Goal: Navigation & Orientation: Find specific page/section

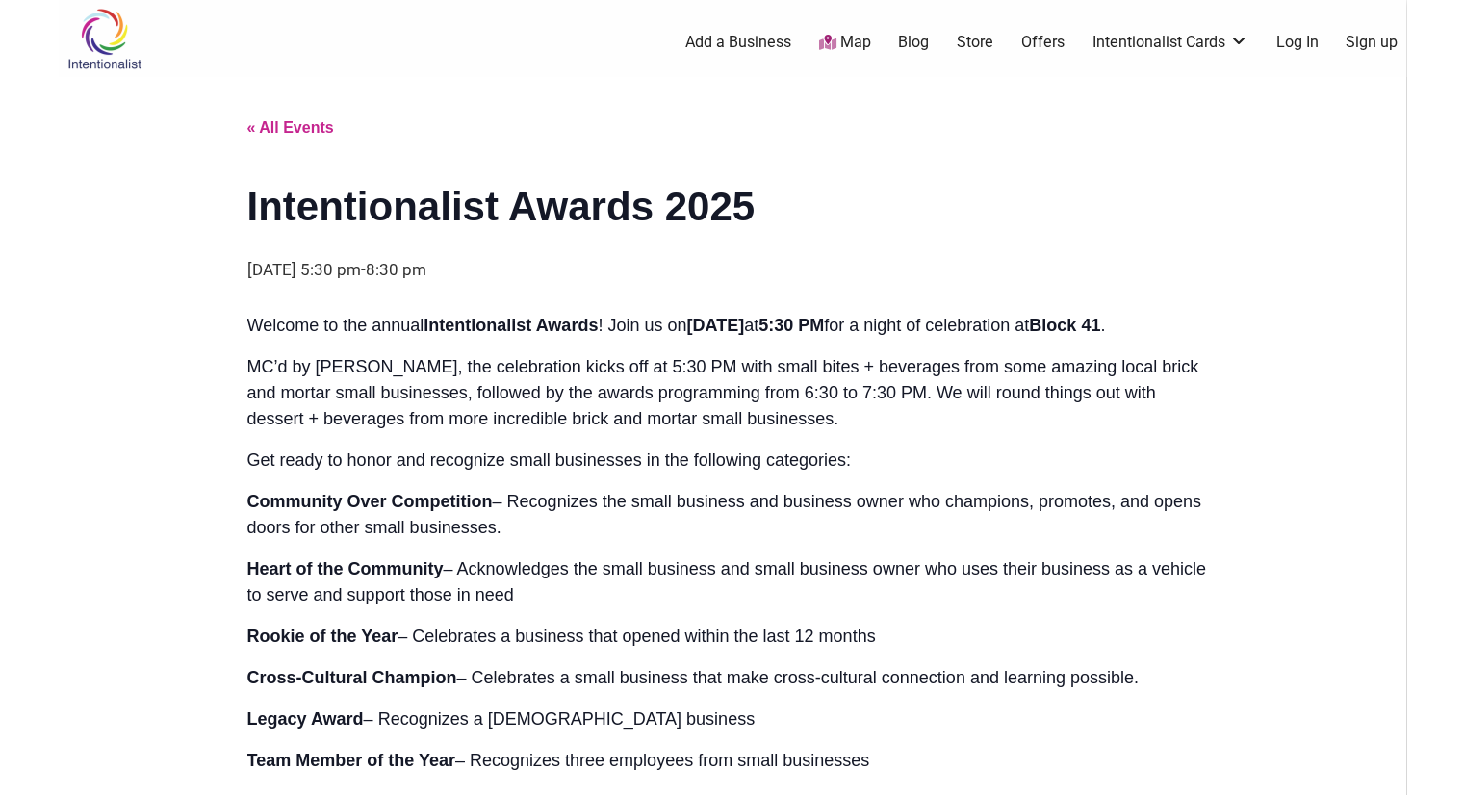
drag, startPoint x: 0, startPoint y: 0, endPoint x: 84, endPoint y: 43, distance: 94.3
click at [84, 43] on img at bounding box center [104, 39] width 91 height 63
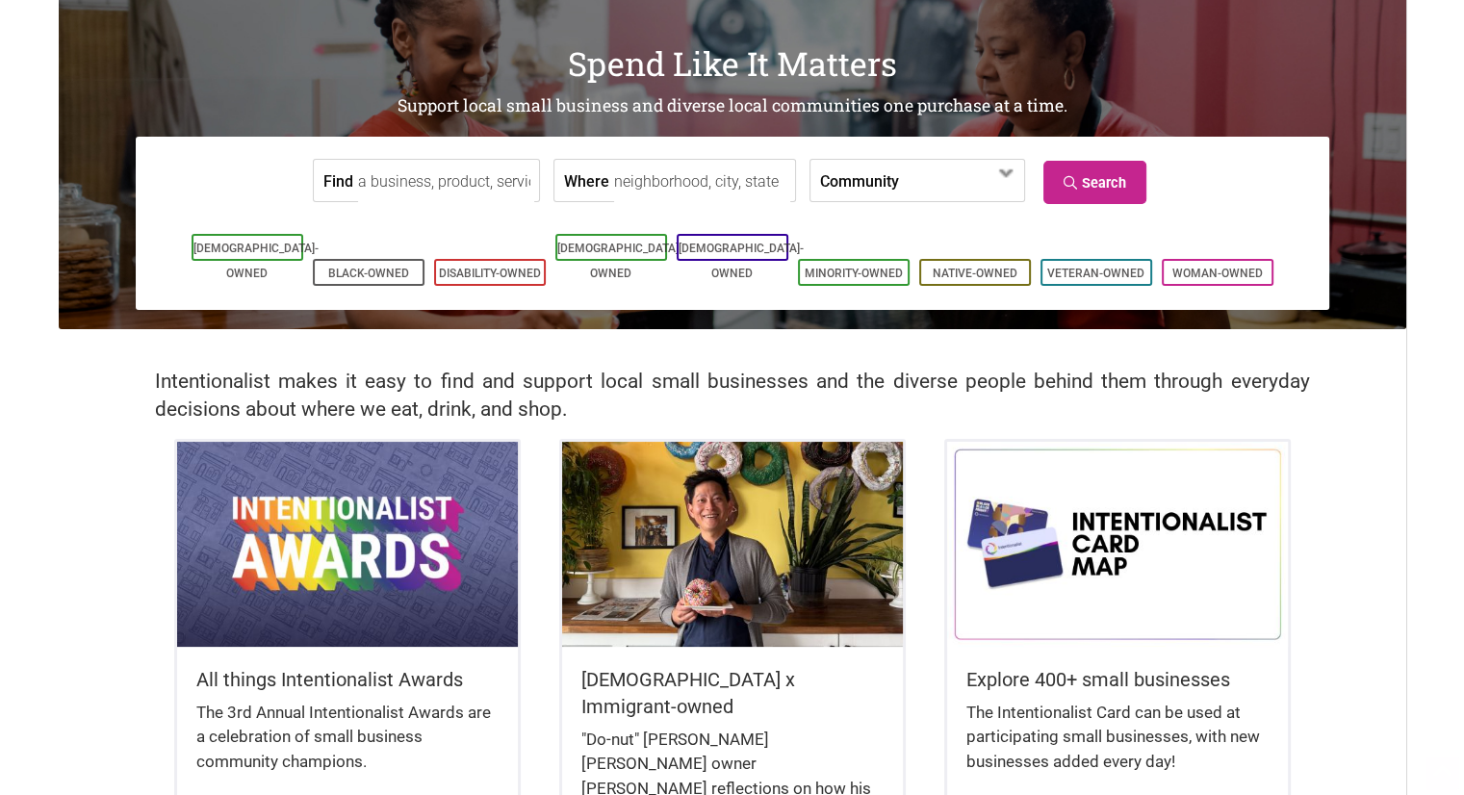
scroll to position [127, 0]
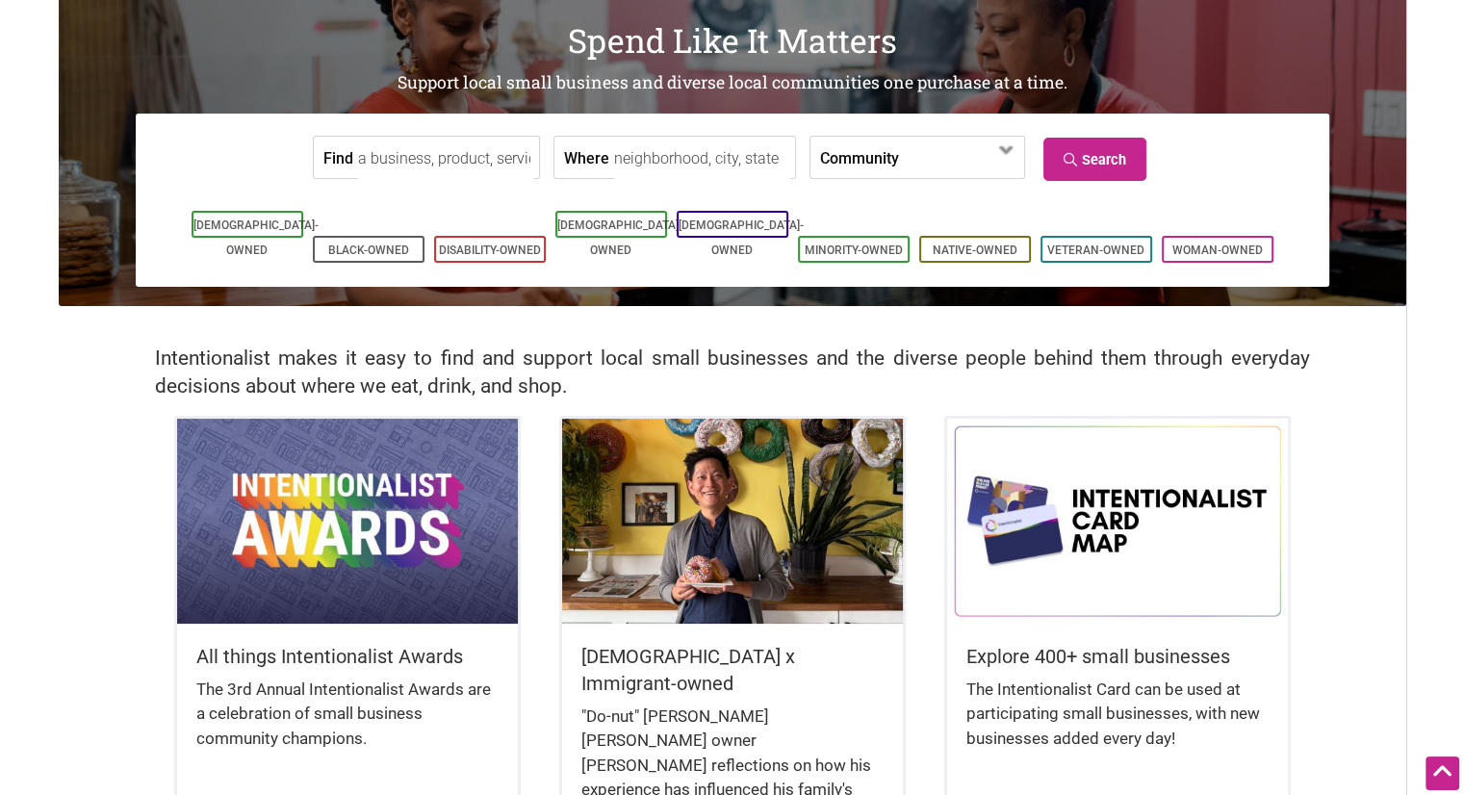
click at [367, 556] on img at bounding box center [347, 521] width 341 height 204
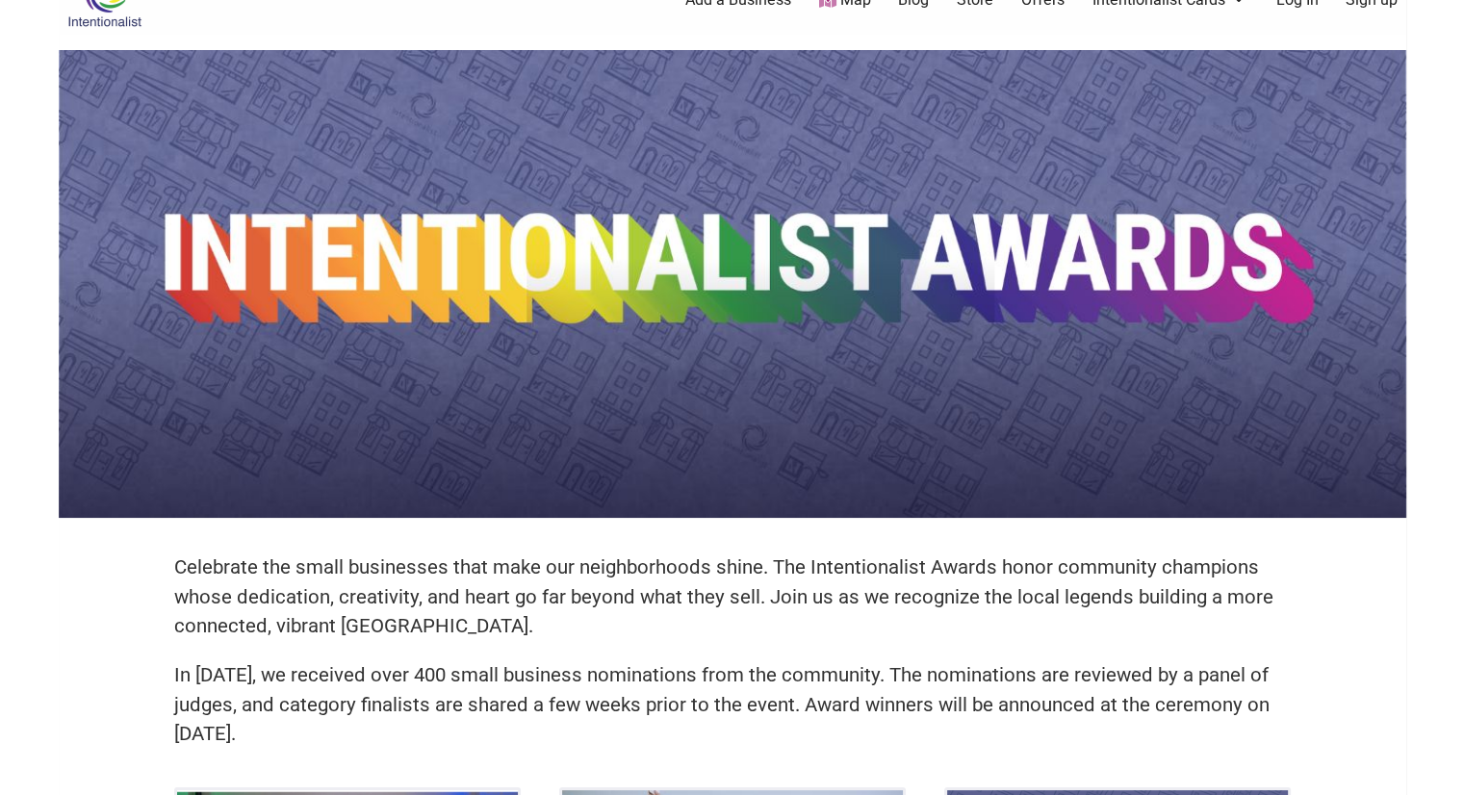
scroll to position [19, 0]
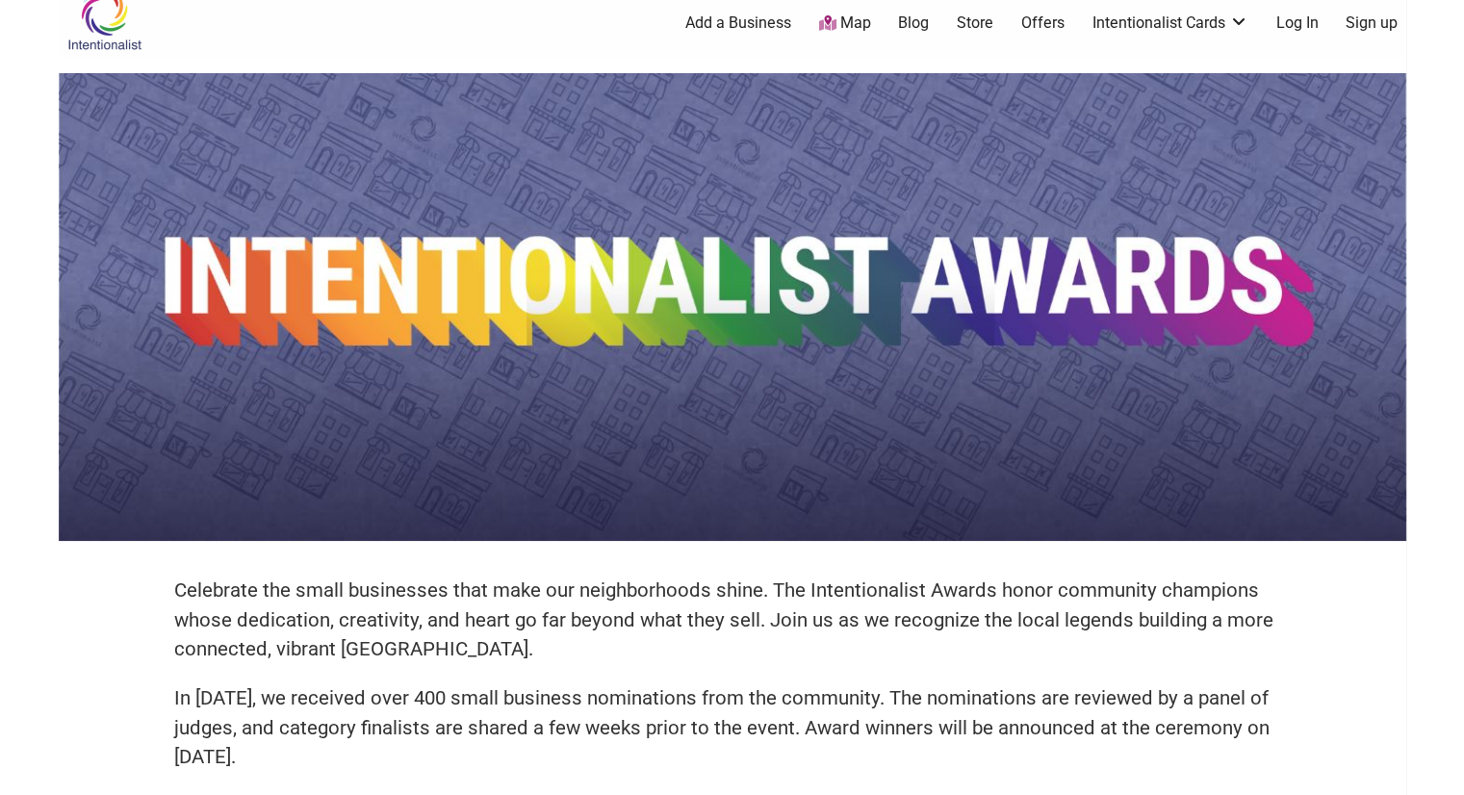
click at [1390, 127] on img at bounding box center [733, 307] width 1348 height 468
click at [103, 28] on img at bounding box center [104, 19] width 91 height 63
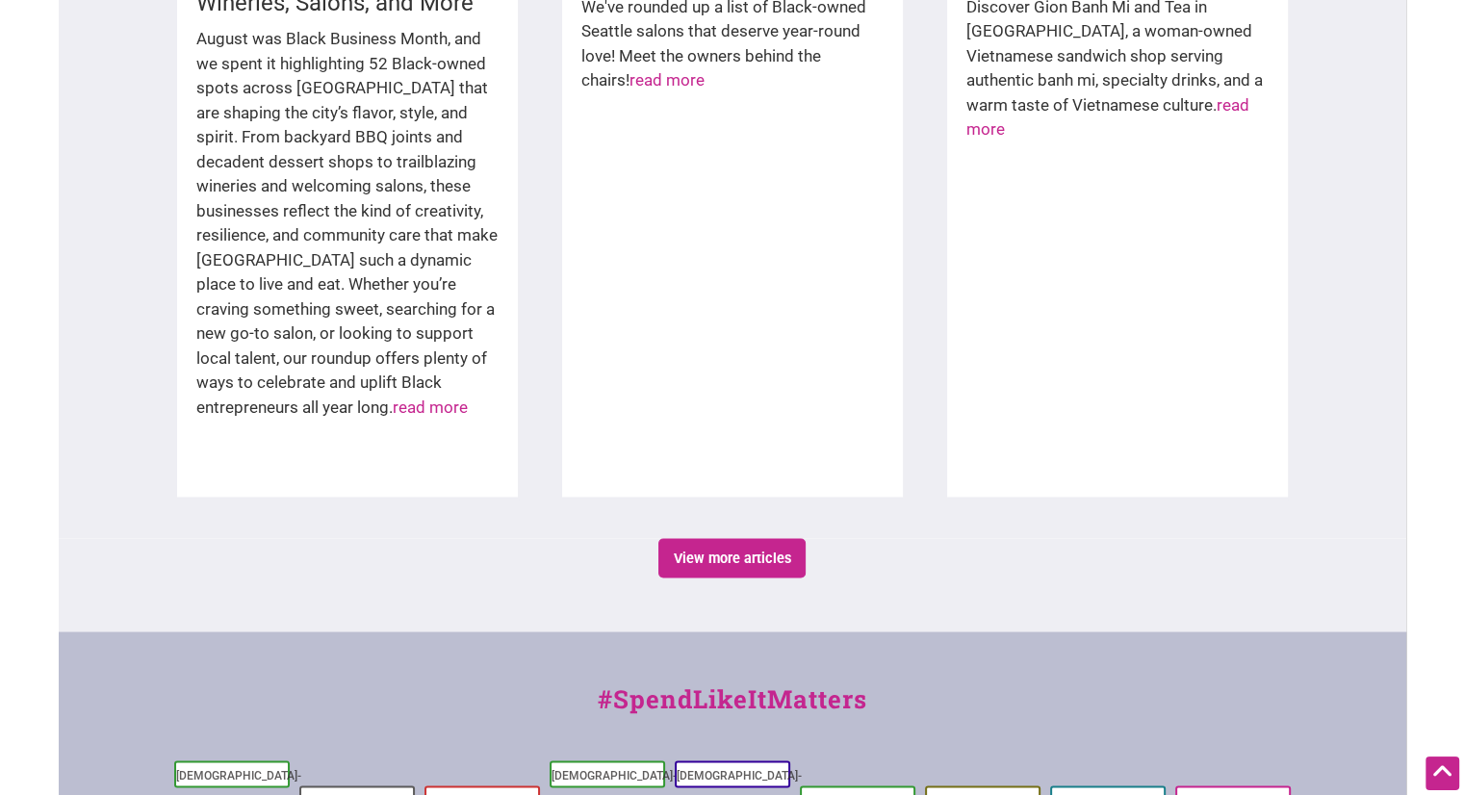
scroll to position [3461, 0]
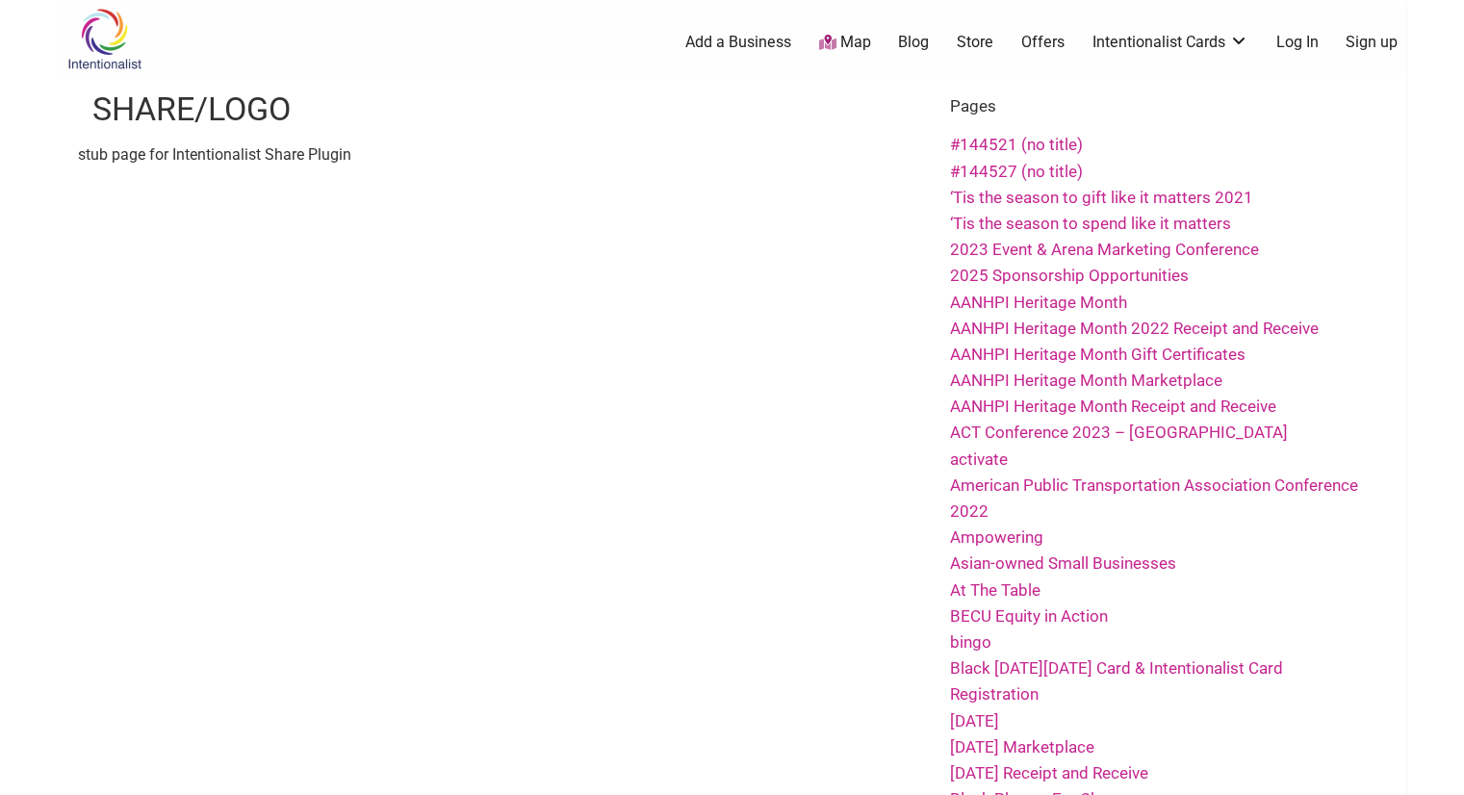
click at [1013, 142] on link "#144521 (no title)" at bounding box center [1016, 144] width 133 height 19
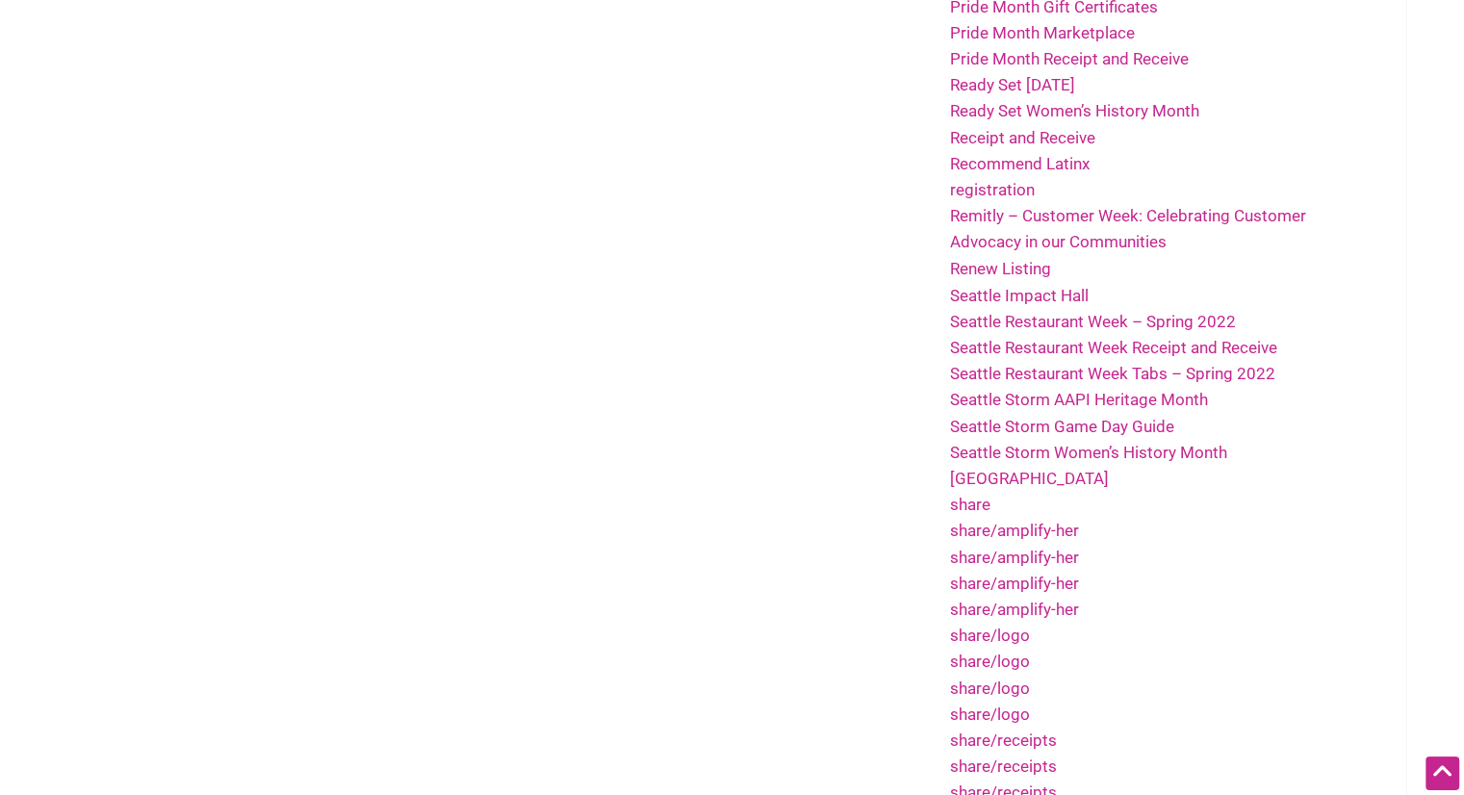
scroll to position [3688, 0]
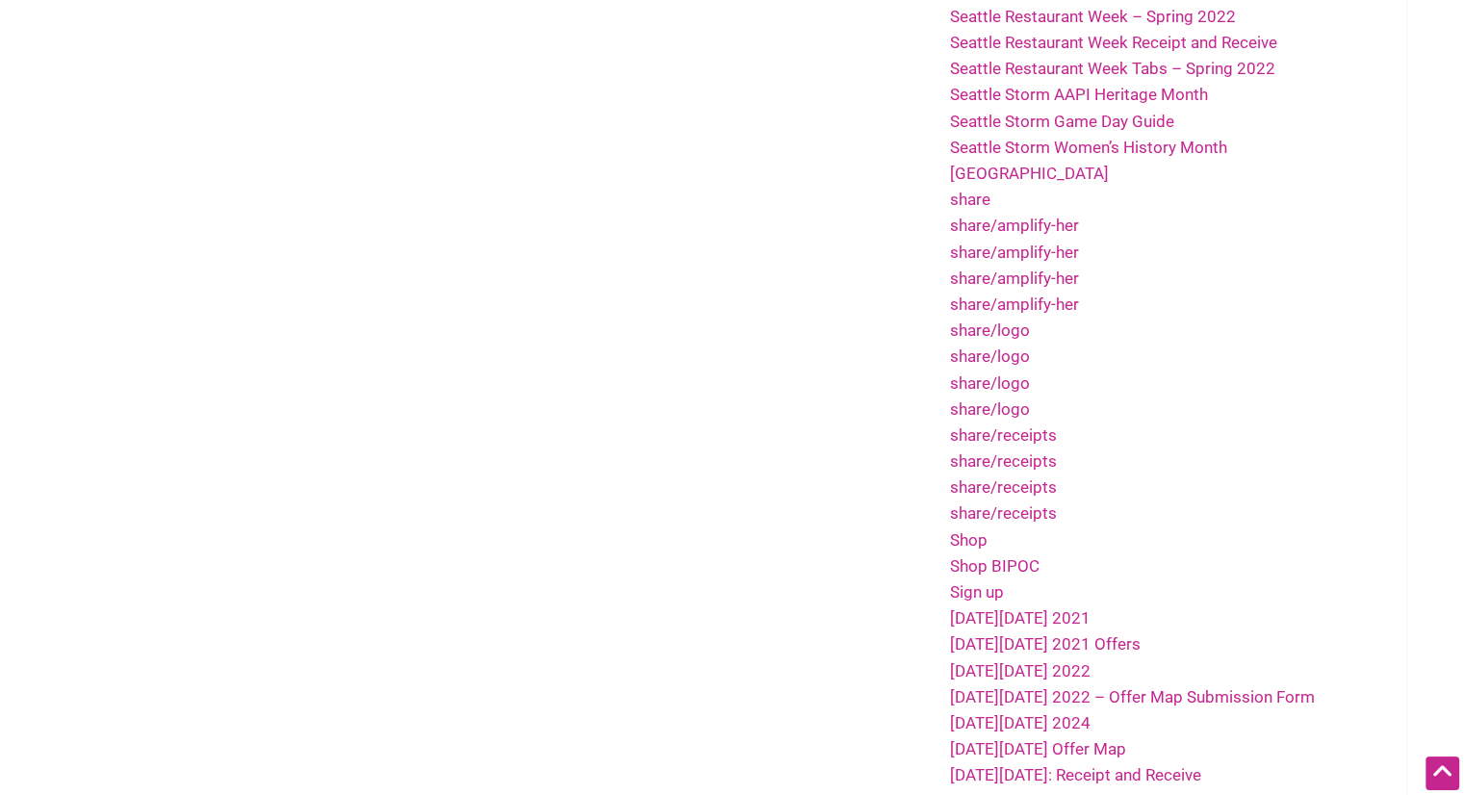
click at [1021, 321] on link "share/logo" at bounding box center [990, 330] width 80 height 19
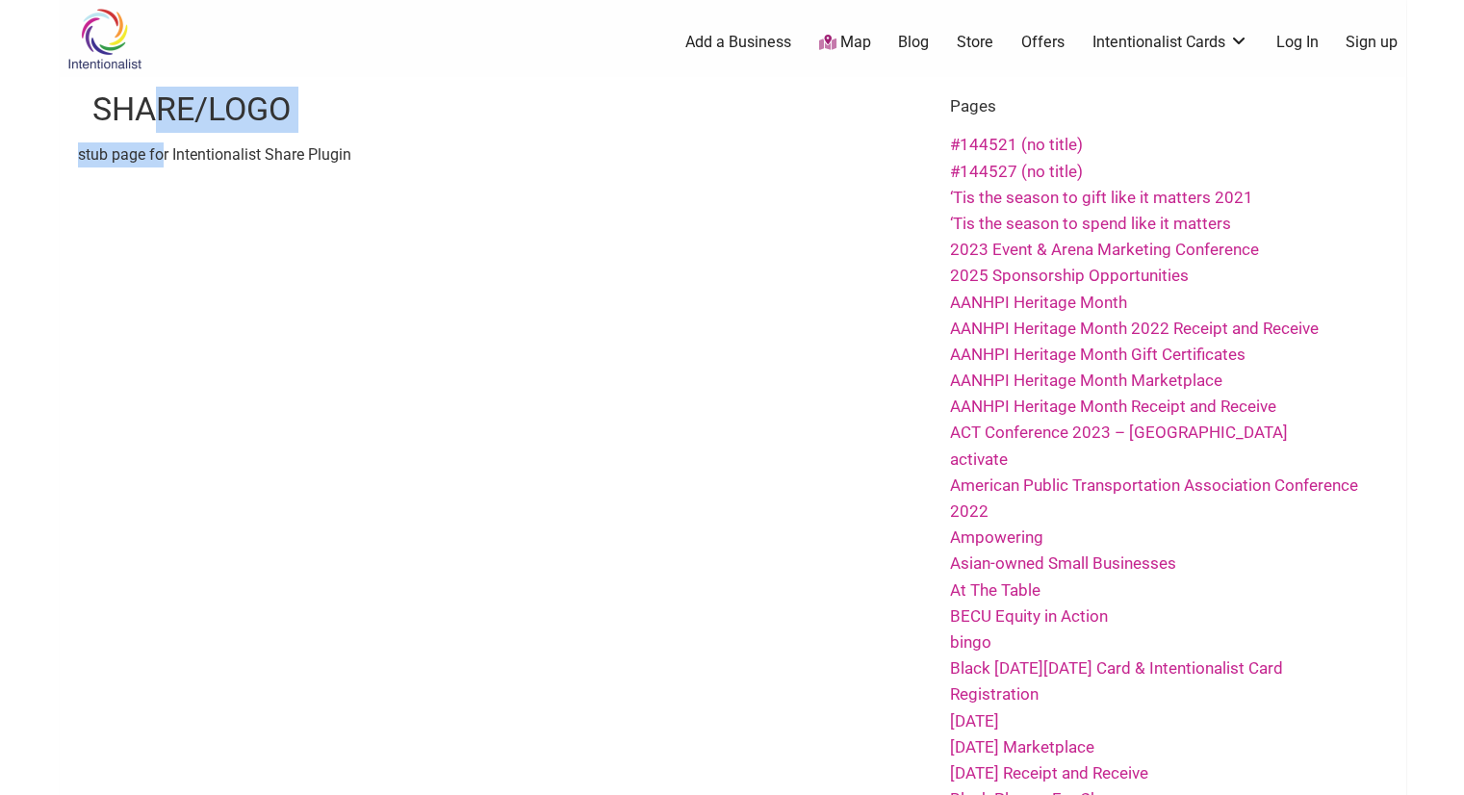
drag, startPoint x: 165, startPoint y: 149, endPoint x: 153, endPoint y: 128, distance: 24.1
click at [153, 128] on div "share/logo stub page for Intentionalist Share Plugin" at bounding box center [505, 122] width 854 height 90
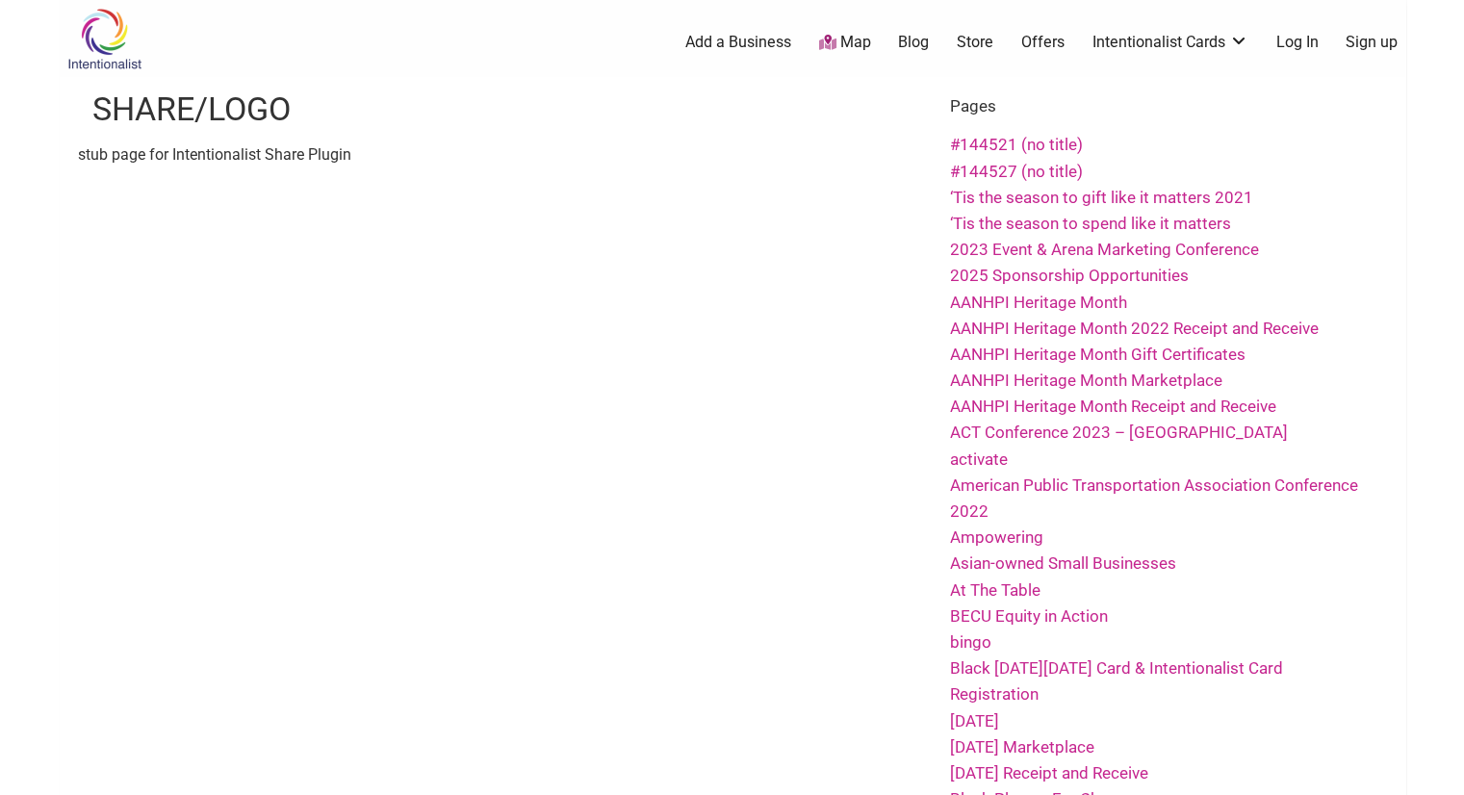
click at [1099, 312] on li "AANHPI Heritage Month" at bounding box center [1158, 303] width 417 height 26
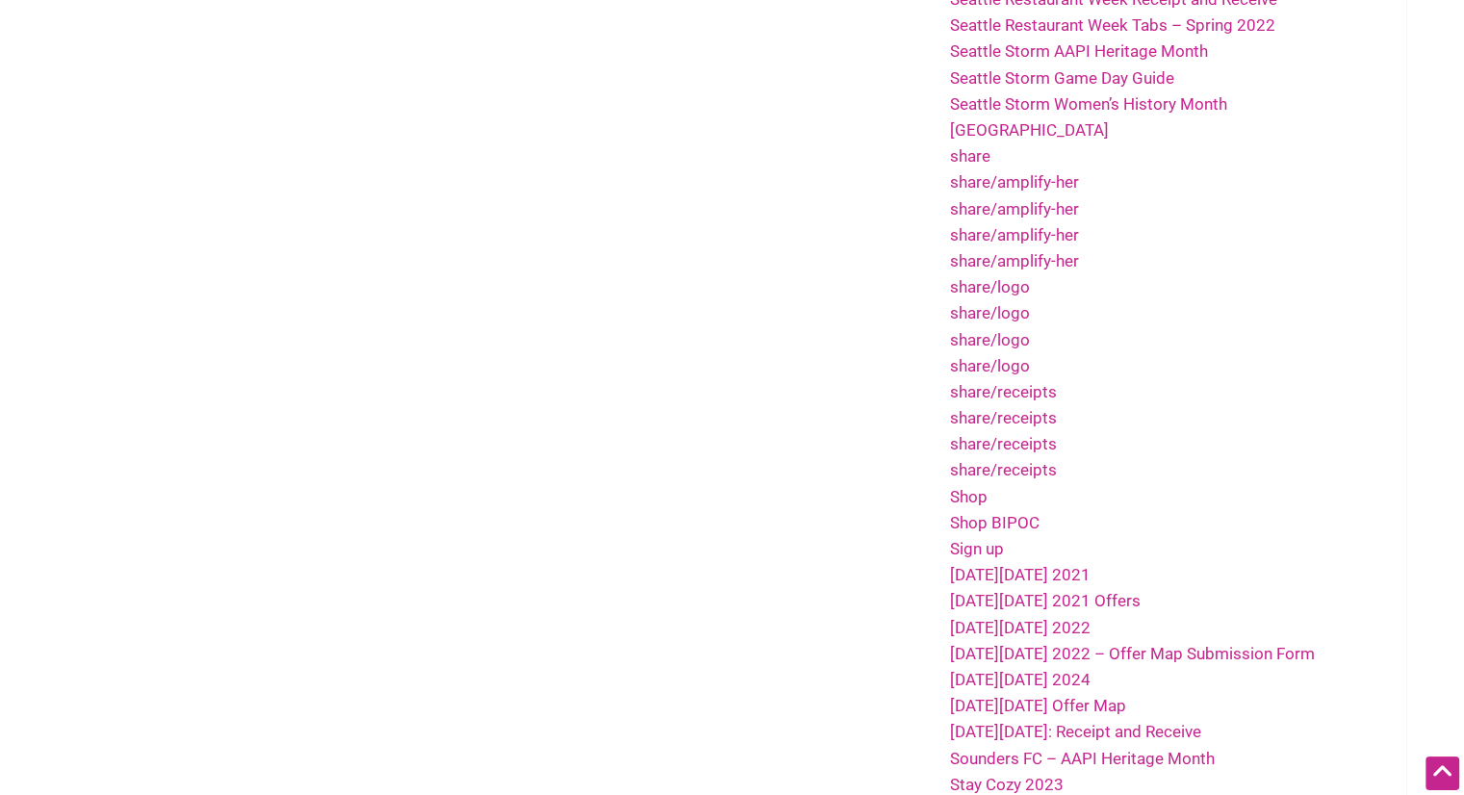
scroll to position [3731, 0]
click at [1010, 356] on link "share/logo" at bounding box center [990, 365] width 80 height 19
